Goal: Check status: Check status

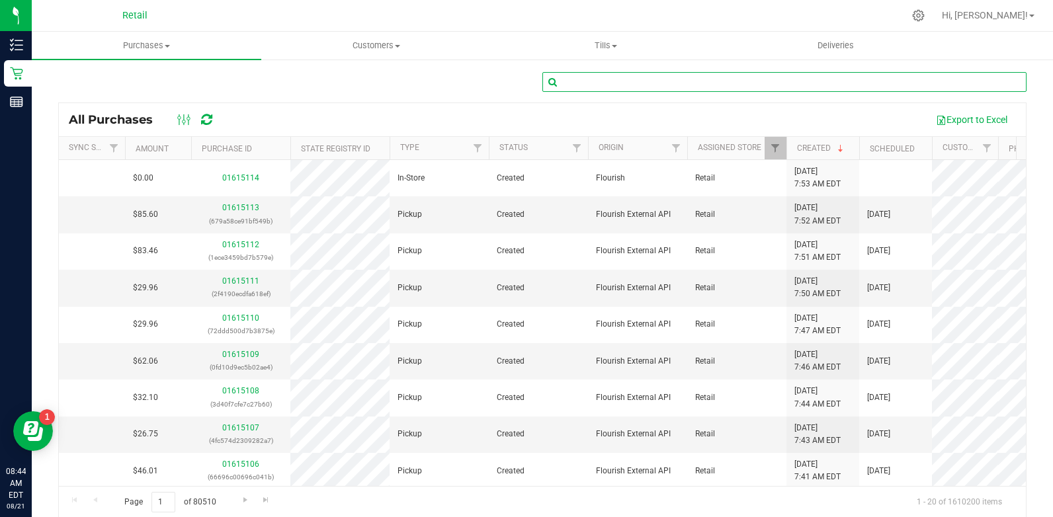
click at [592, 83] on input "text" at bounding box center [785, 82] width 484 height 20
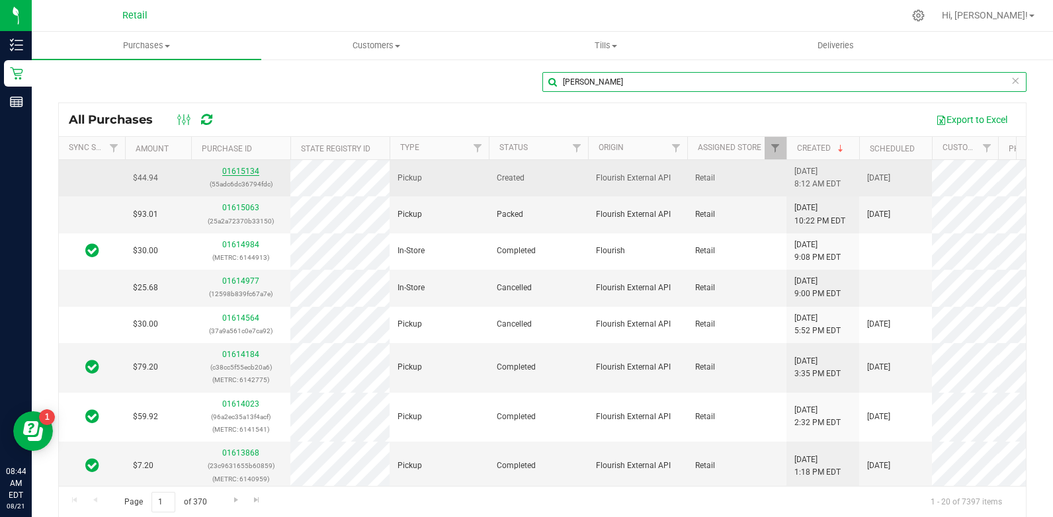
type input "[PERSON_NAME]"
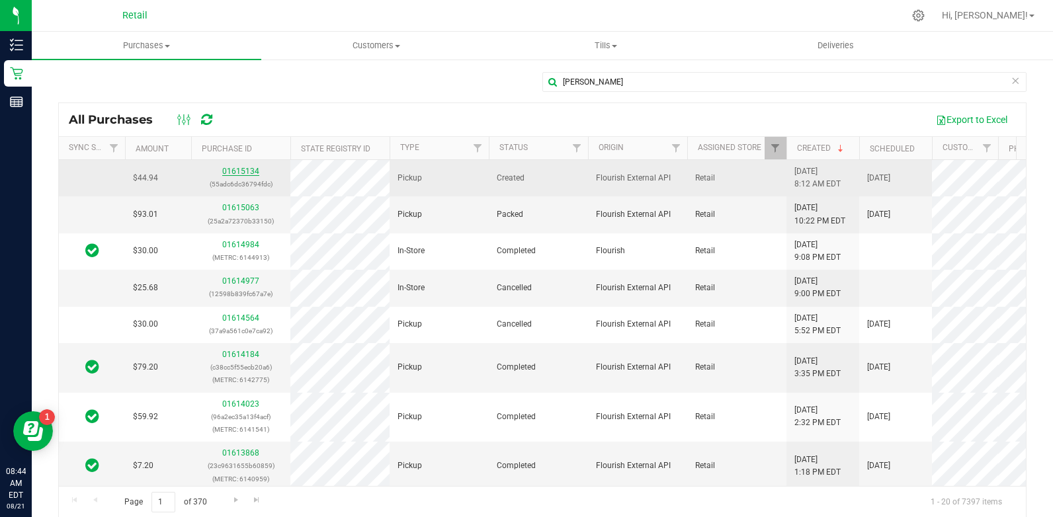
click at [248, 168] on link "01615134" at bounding box center [240, 171] width 37 height 9
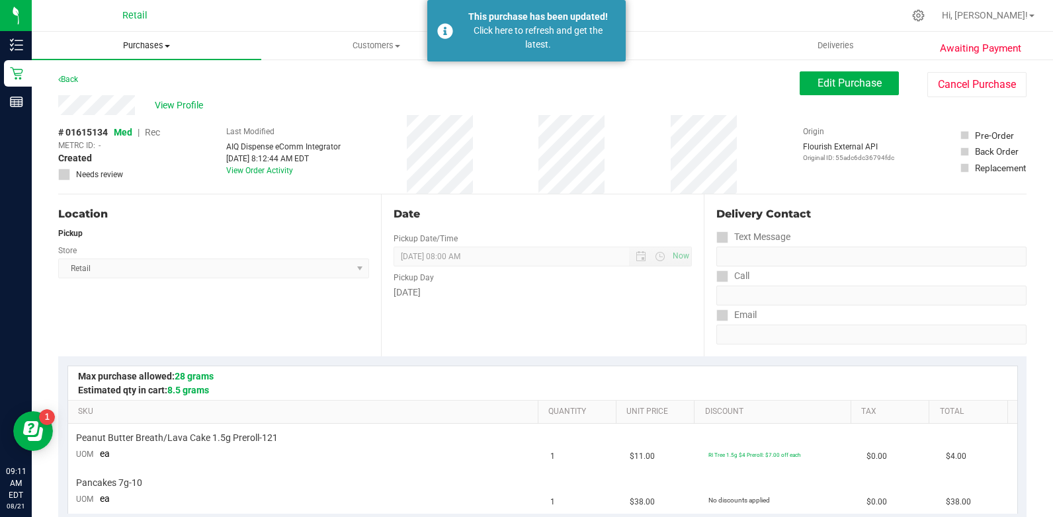
drag, startPoint x: 143, startPoint y: 42, endPoint x: 144, endPoint y: 69, distance: 27.2
click at [144, 42] on span "Purchases" at bounding box center [147, 46] width 230 height 12
click at [136, 110] on li "All purchases" at bounding box center [147, 112] width 230 height 16
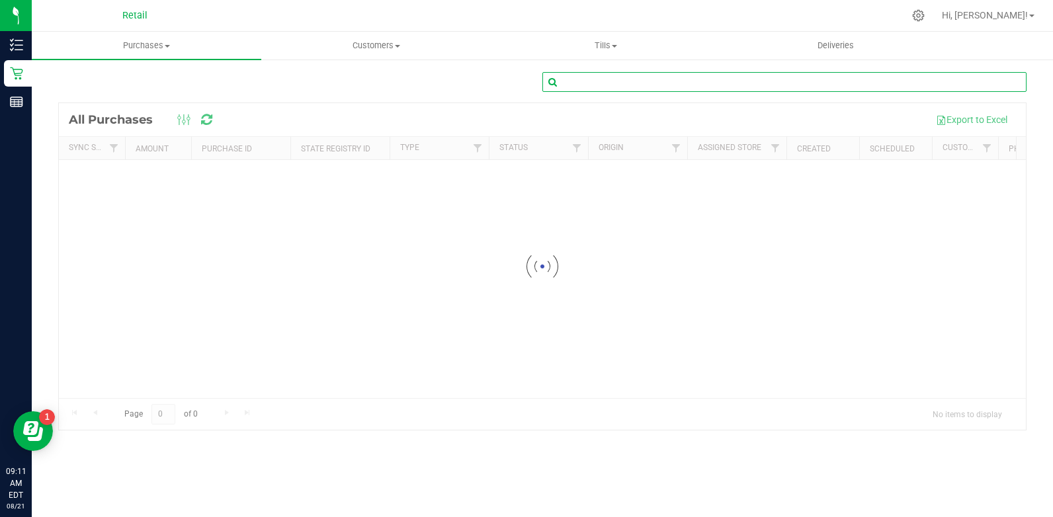
click at [765, 85] on input "text" at bounding box center [785, 82] width 484 height 20
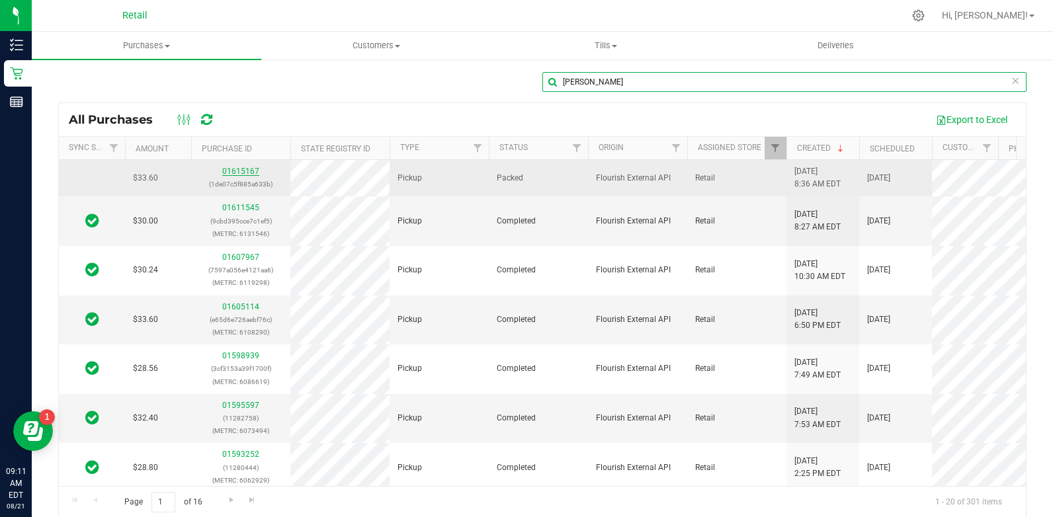
type input "[PERSON_NAME]"
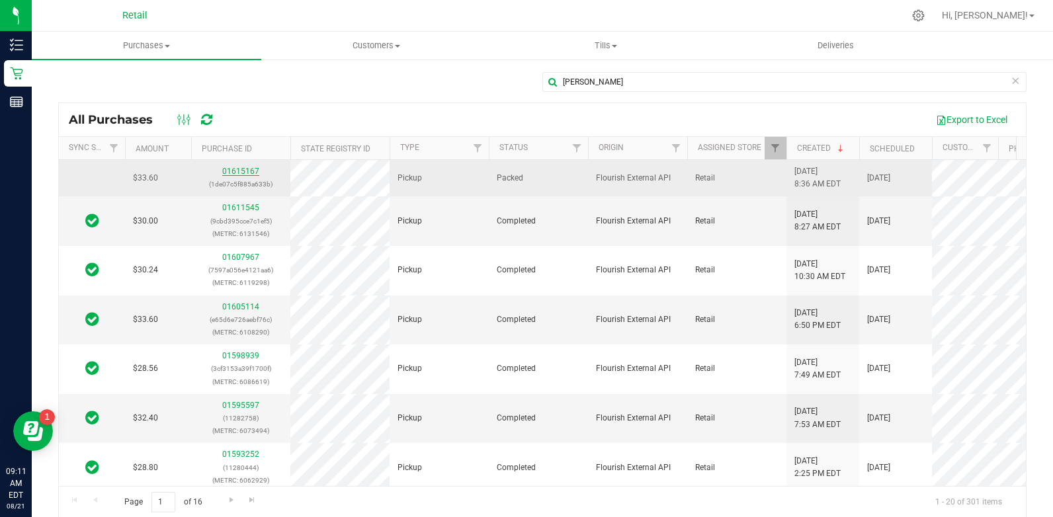
click at [237, 175] on link "01615167" at bounding box center [240, 171] width 37 height 9
